Goal: Complete application form

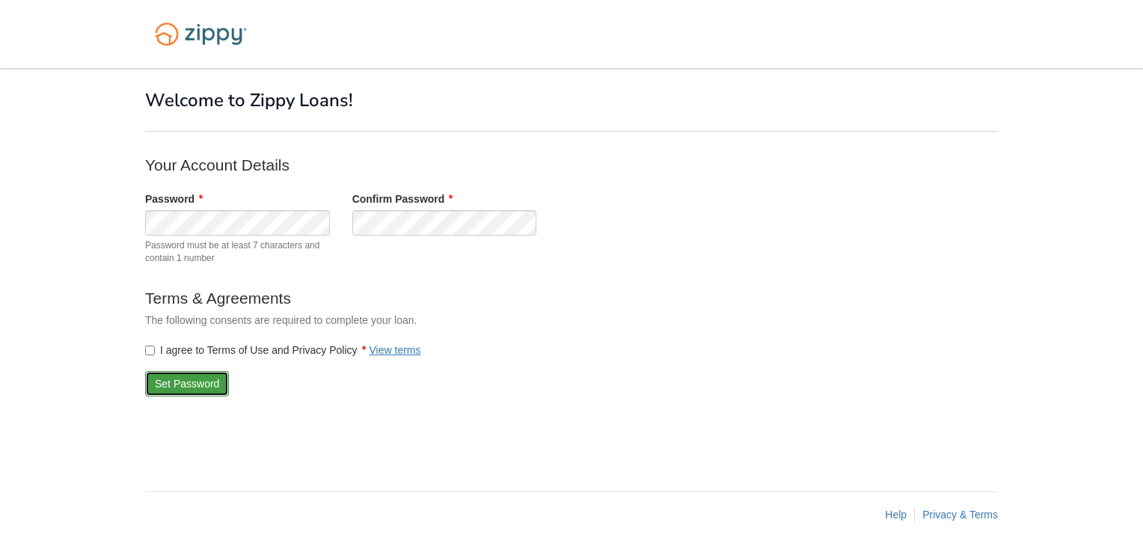
click at [178, 385] on button "Set Password" at bounding box center [187, 383] width 84 height 25
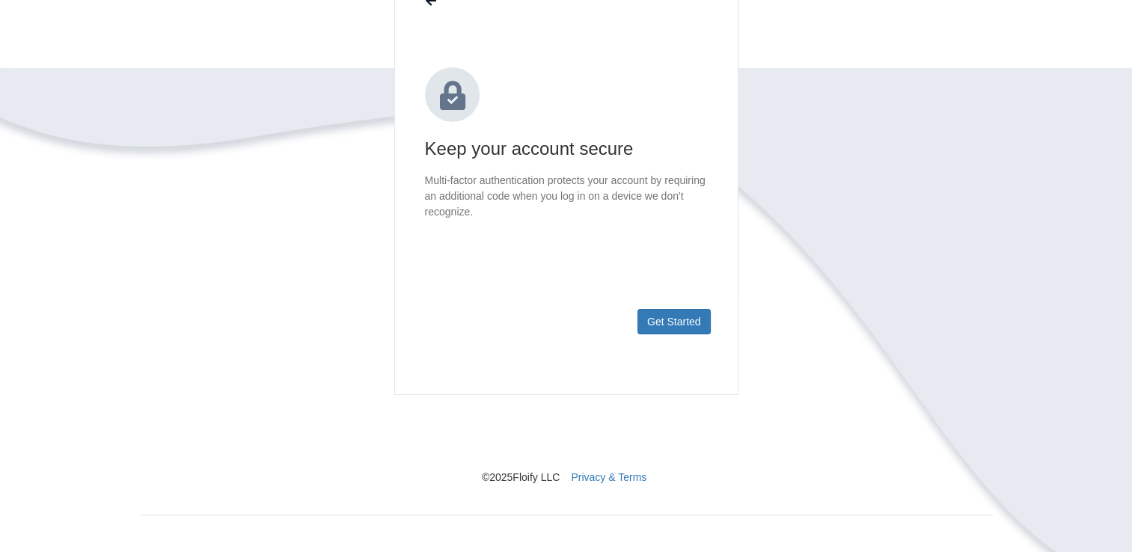
scroll to position [163, 0]
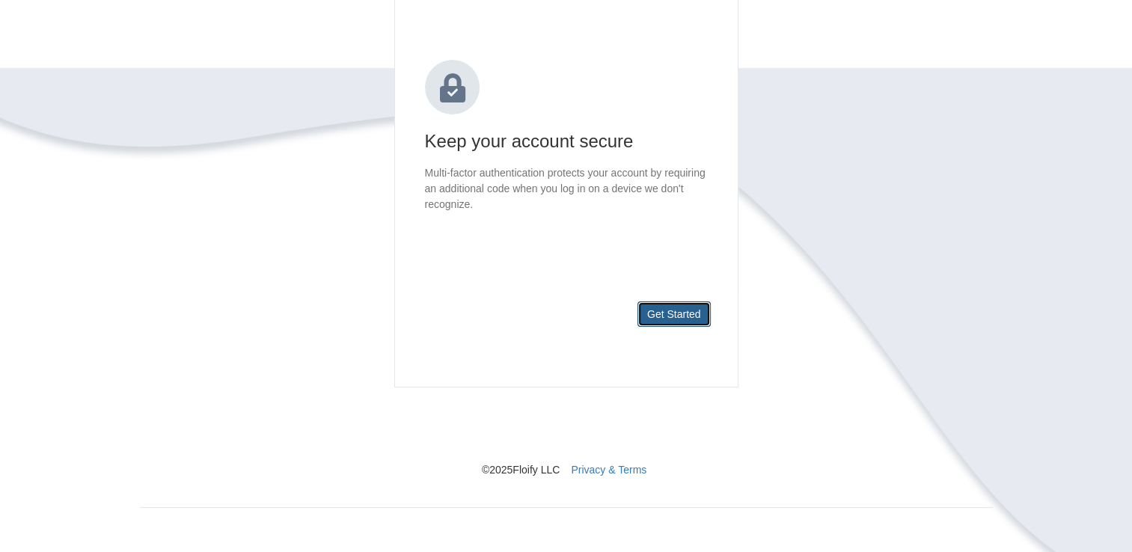
click at [670, 312] on button "Get Started" at bounding box center [673, 314] width 73 height 25
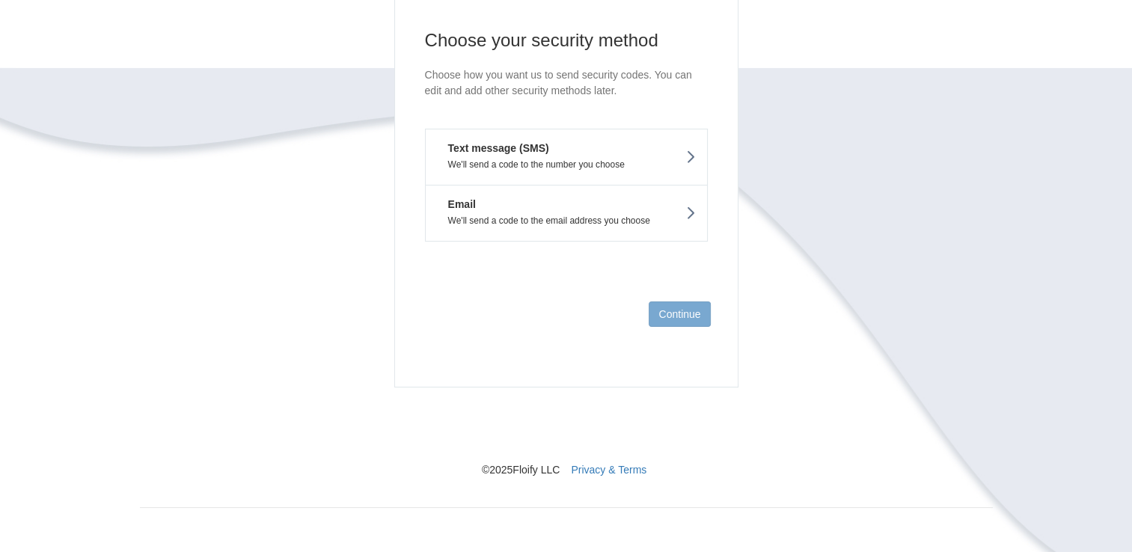
click at [585, 163] on p "We'll send a code to the number you choose" at bounding box center [566, 164] width 259 height 10
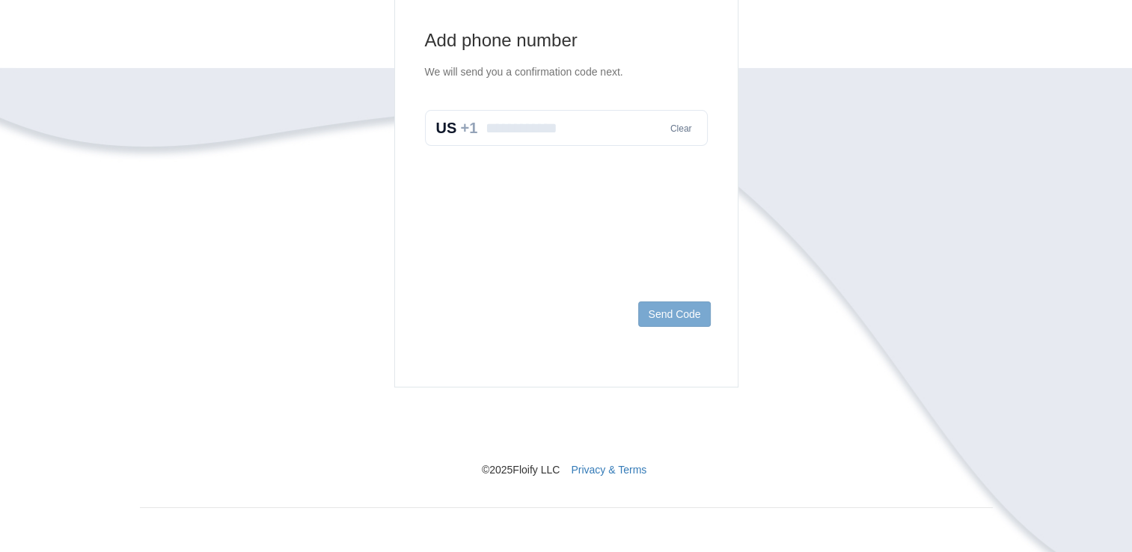
click at [559, 130] on input "text" at bounding box center [566, 128] width 283 height 36
type input "**********"
click at [670, 304] on button "Send Code" at bounding box center [674, 314] width 72 height 25
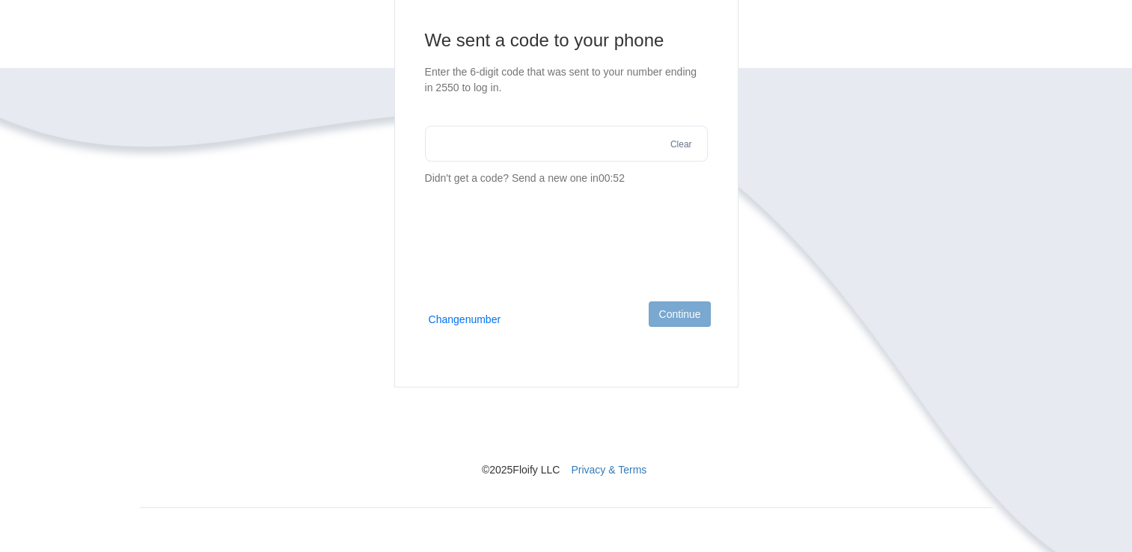
click at [545, 146] on input "text" at bounding box center [566, 144] width 283 height 36
type input "******"
click at [678, 319] on button "Continue" at bounding box center [679, 314] width 61 height 25
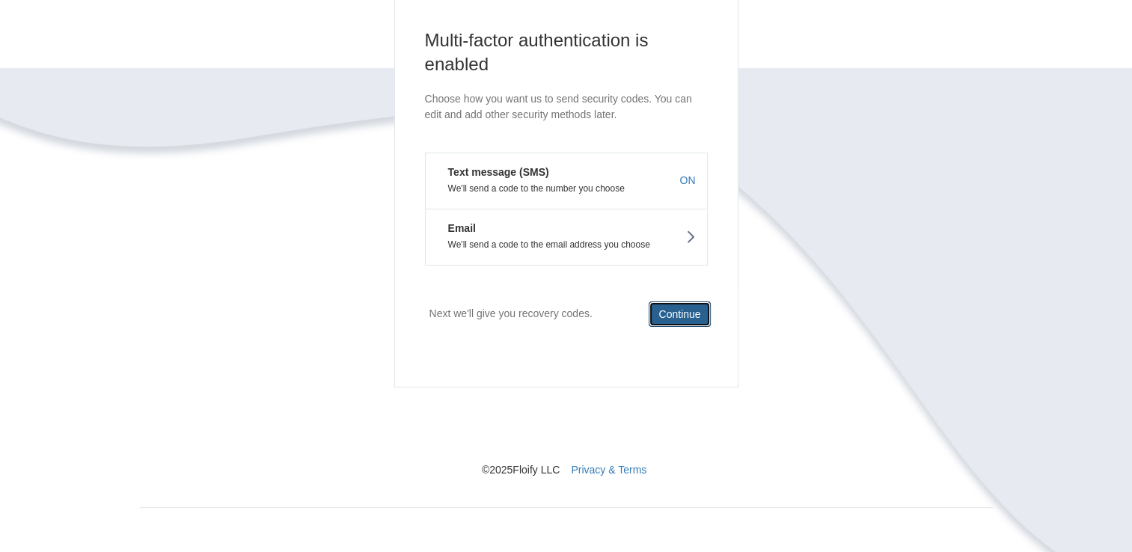
click at [664, 314] on button "Continue" at bounding box center [679, 314] width 61 height 25
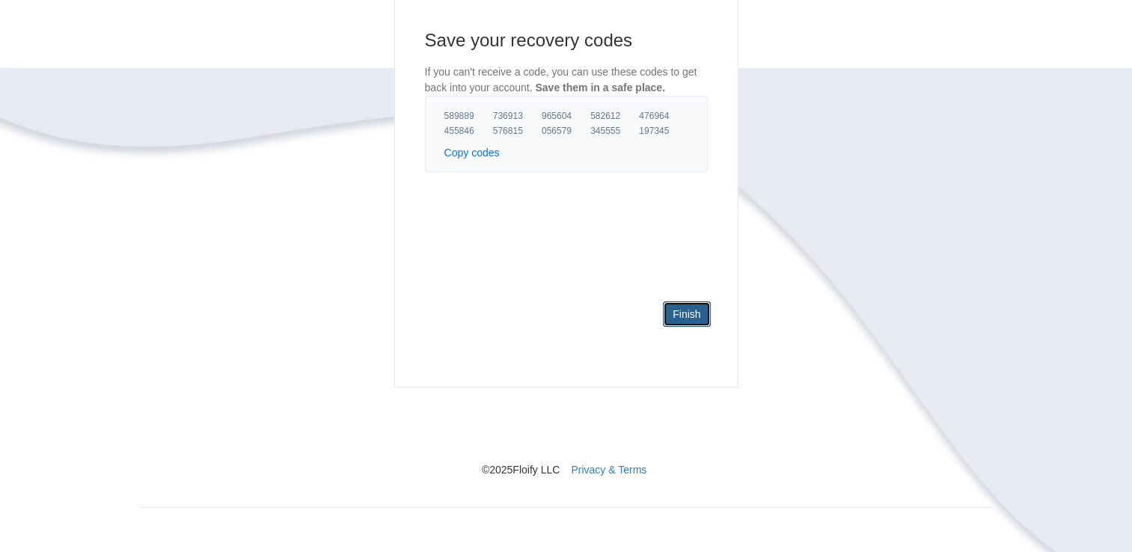
click at [691, 310] on link "Finish" at bounding box center [686, 314] width 47 height 25
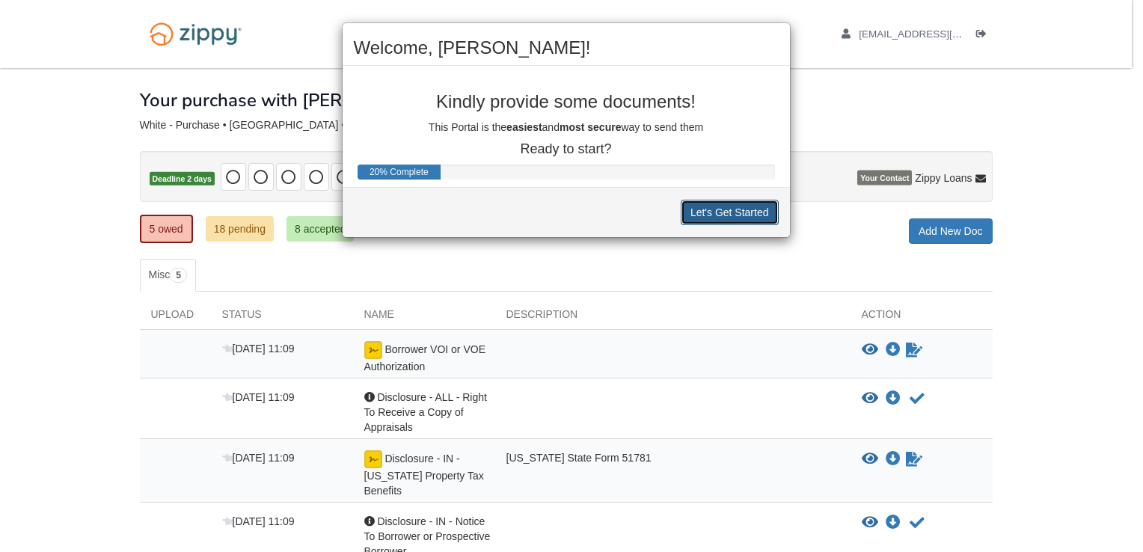
click at [716, 208] on button "Let's Get Started" at bounding box center [730, 212] width 98 height 25
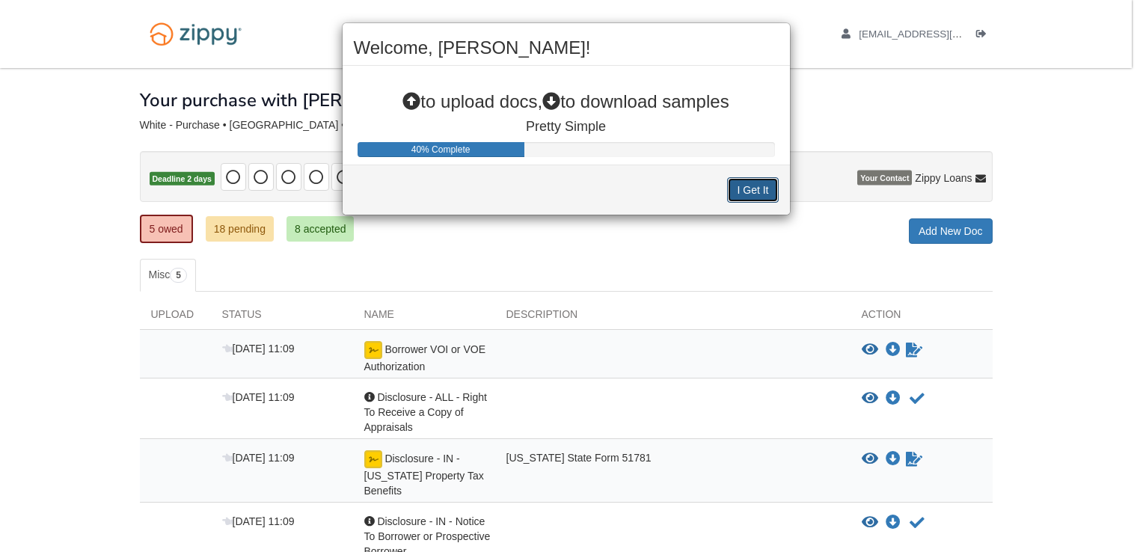
click at [747, 183] on button "I Get It" at bounding box center [752, 189] width 51 height 25
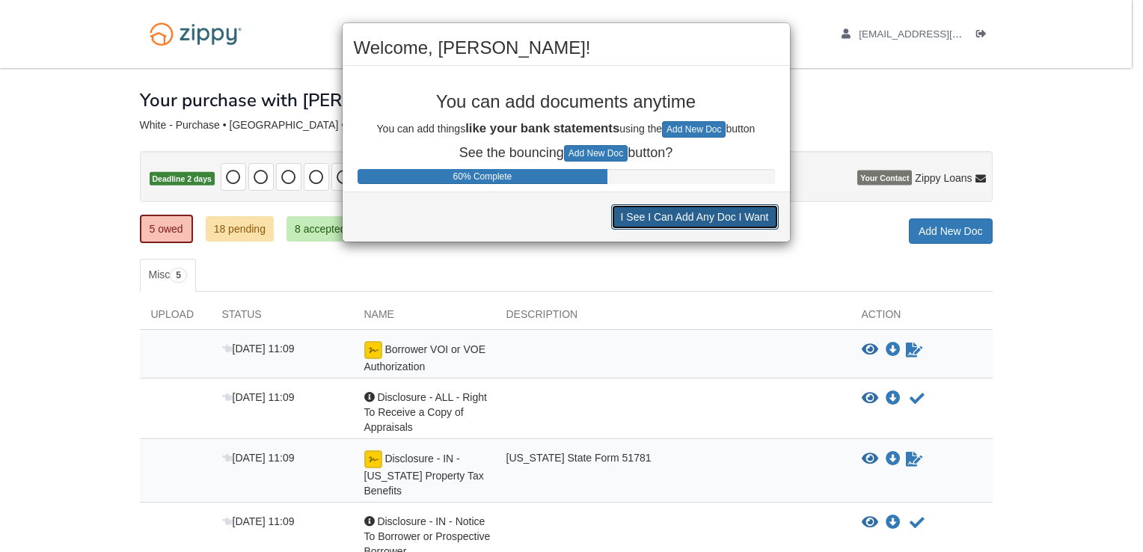
click at [736, 217] on button "I See I Can Add Any Doc I Want" at bounding box center [695, 216] width 168 height 25
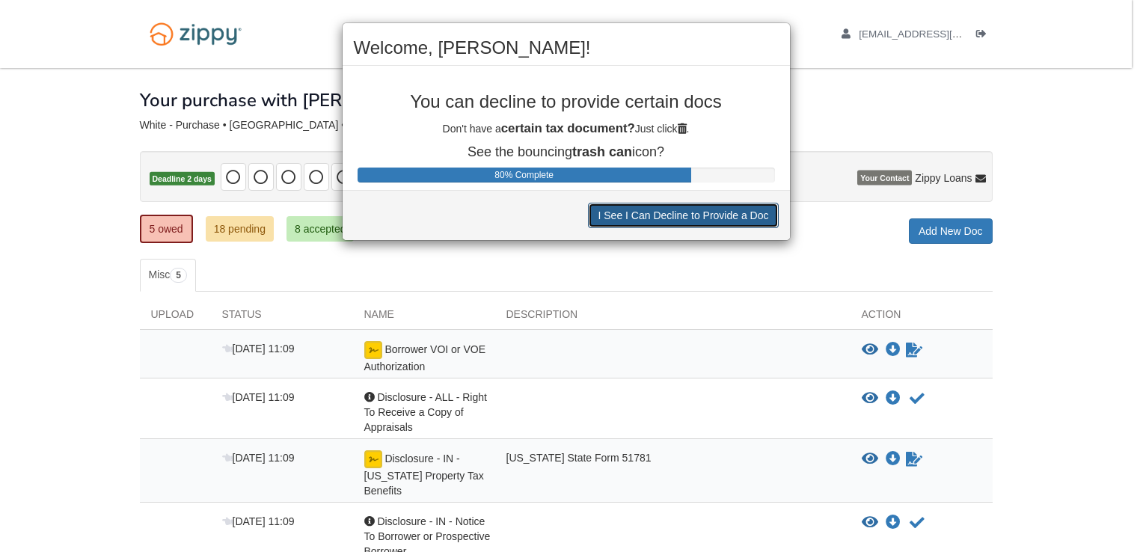
click at [736, 217] on button "I See I Can Decline to Provide a Doc" at bounding box center [683, 215] width 190 height 25
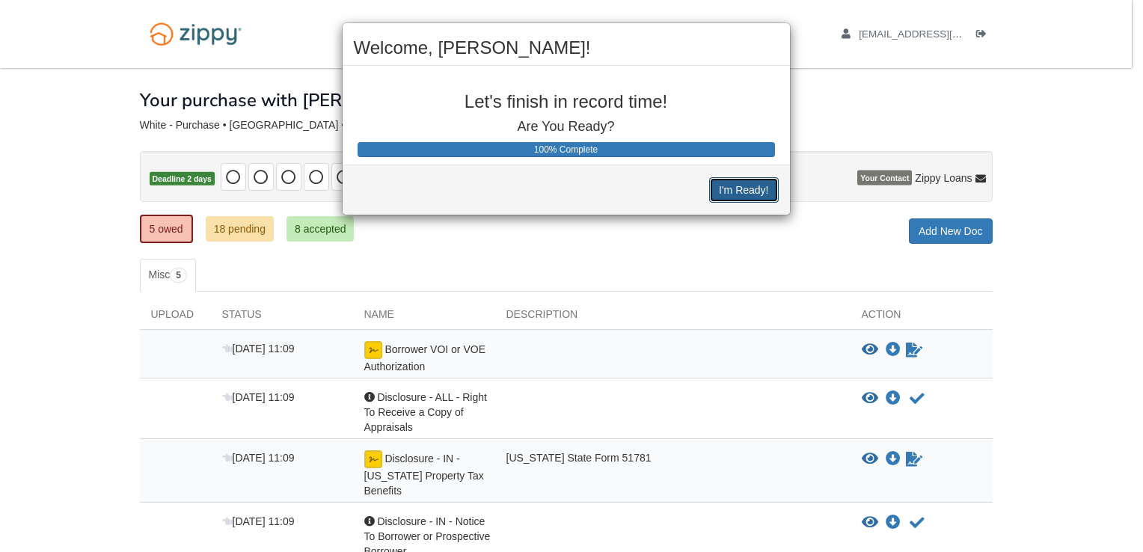
click at [744, 177] on button "I'm Ready!" at bounding box center [743, 189] width 69 height 25
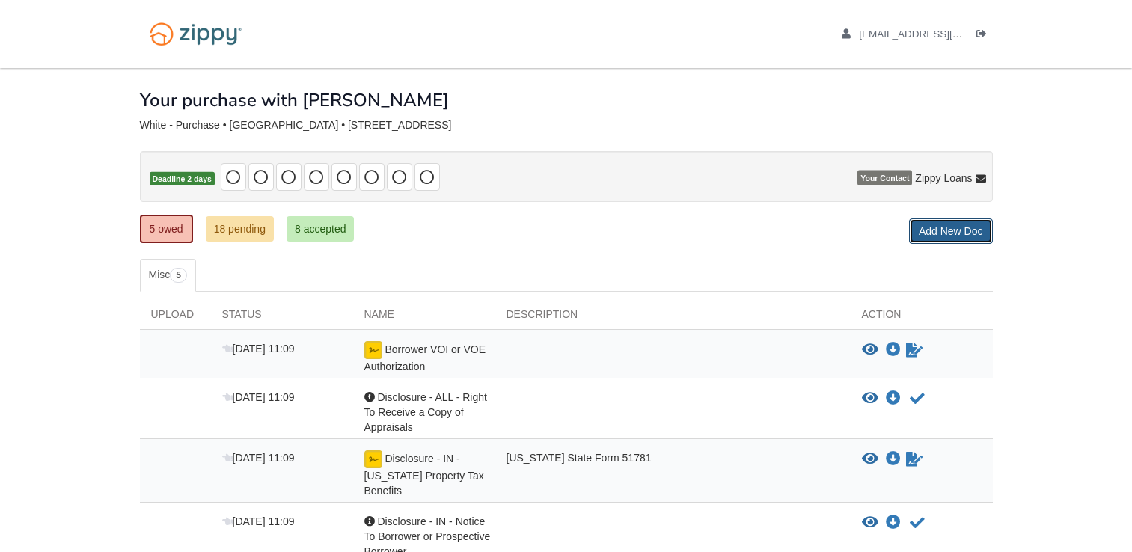
drag, startPoint x: 0, startPoint y: 0, endPoint x: 947, endPoint y: 234, distance: 975.7
click at [947, 234] on link "Add New Doc" at bounding box center [951, 230] width 84 height 25
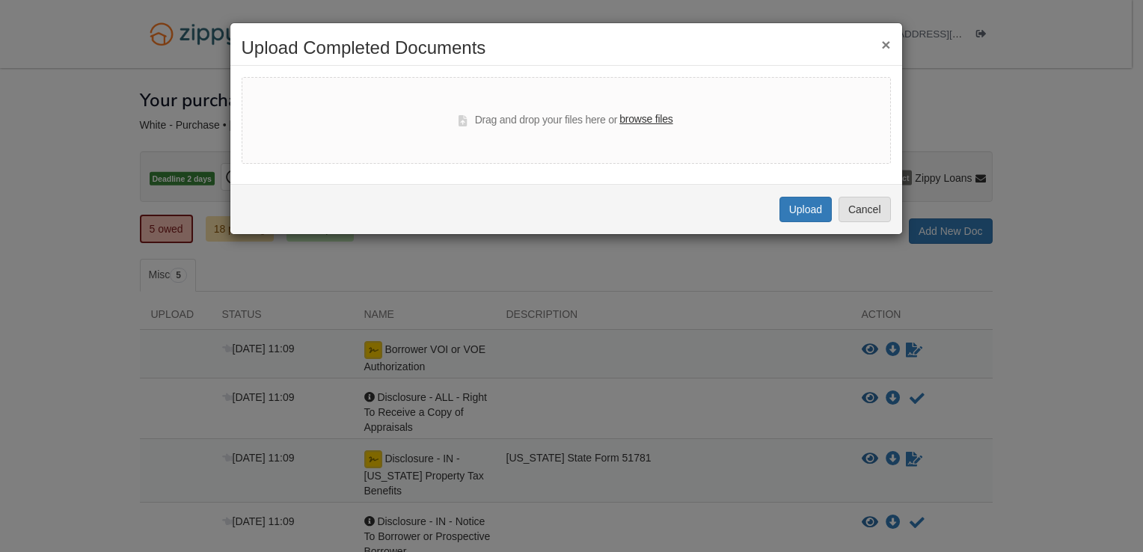
click at [646, 123] on label "browse files" at bounding box center [646, 119] width 53 height 16
click at [0, 0] on input "browse files" at bounding box center [0, 0] width 0 height 0
click at [858, 219] on button "Cancel" at bounding box center [865, 209] width 52 height 25
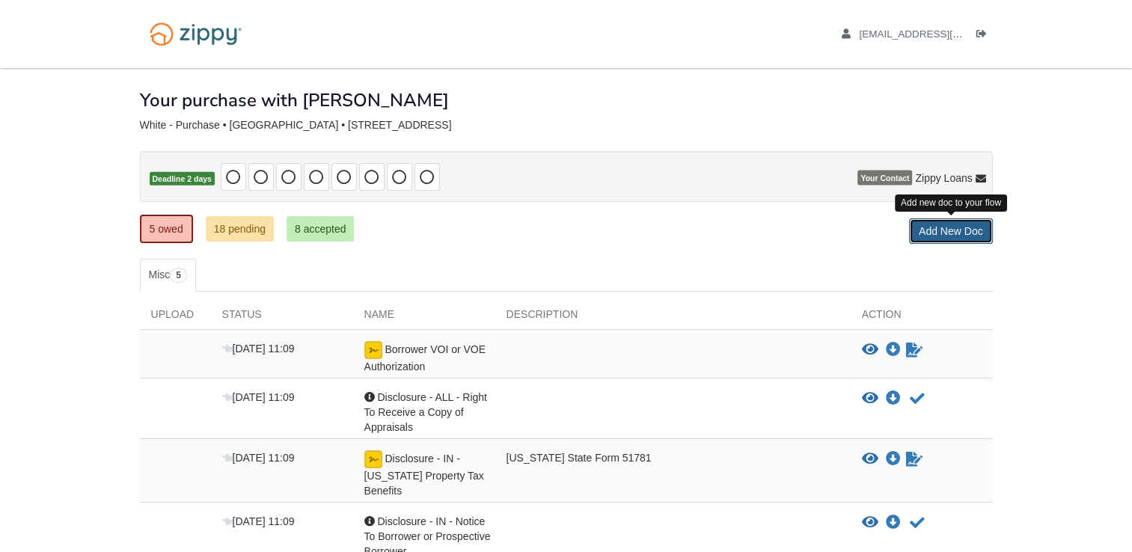
click at [952, 227] on link "Add New Doc" at bounding box center [951, 230] width 84 height 25
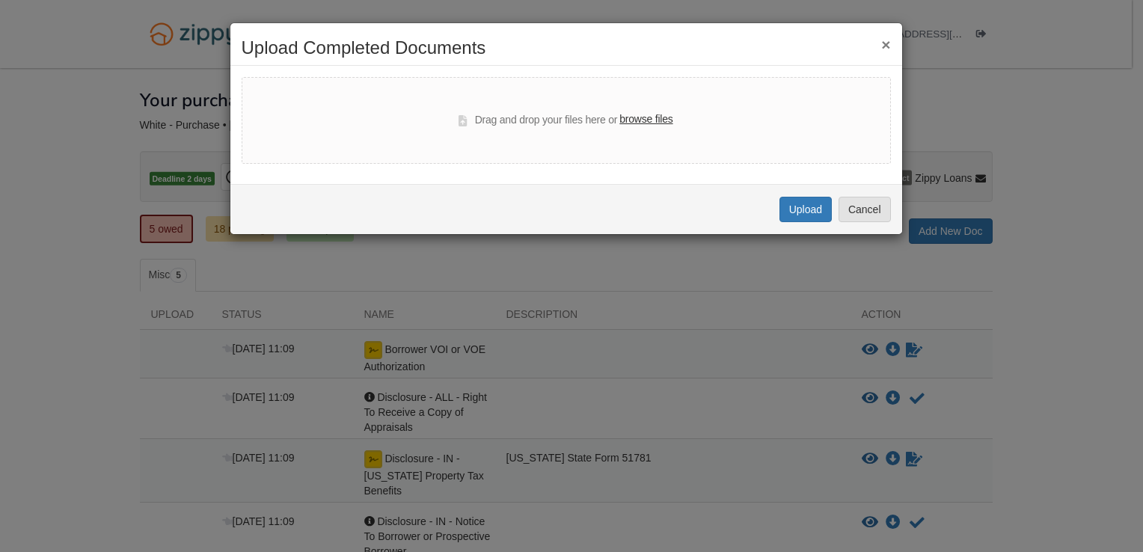
click at [646, 120] on label "browse files" at bounding box center [646, 119] width 53 height 16
click at [0, 0] on input "browse files" at bounding box center [0, 0] width 0 height 0
select select "****"
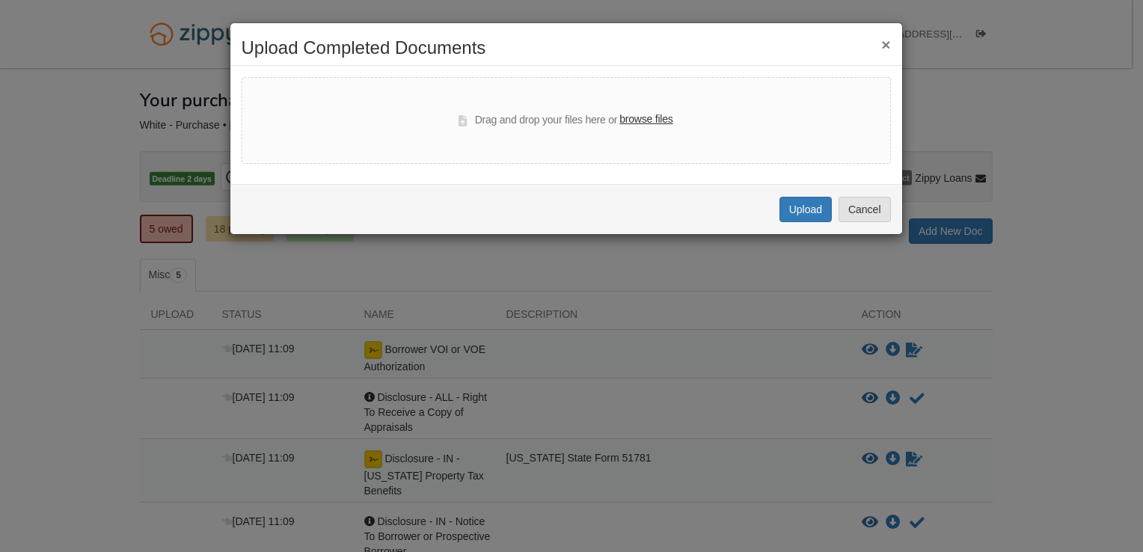
select select "****"
